Goal: Find specific page/section: Find specific page/section

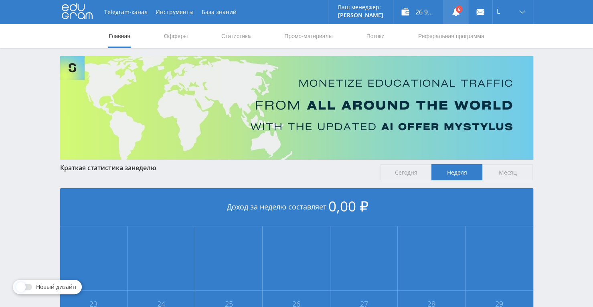
click at [462, 14] on link at bounding box center [456, 12] width 24 height 24
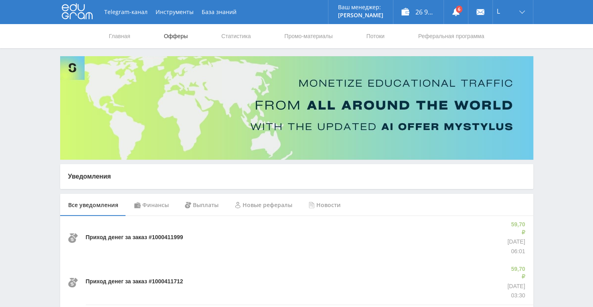
click at [183, 42] on link "Офферы" at bounding box center [176, 36] width 26 height 24
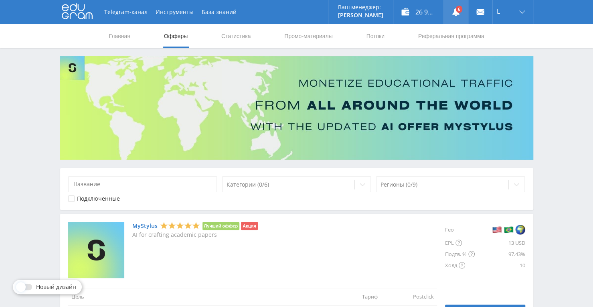
click at [461, 9] on link at bounding box center [456, 12] width 24 height 24
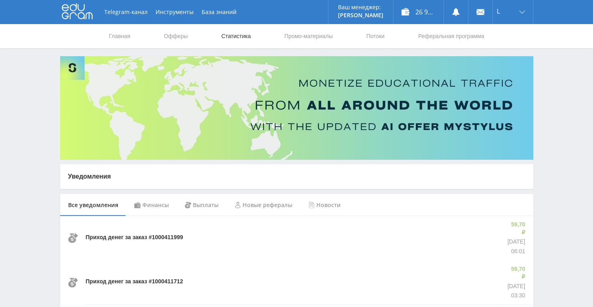
click at [250, 38] on link "Статистика" at bounding box center [236, 36] width 31 height 24
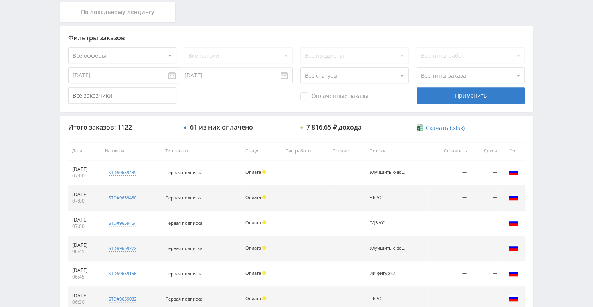
scroll to position [183, 0]
